Goal: Task Accomplishment & Management: Complete application form

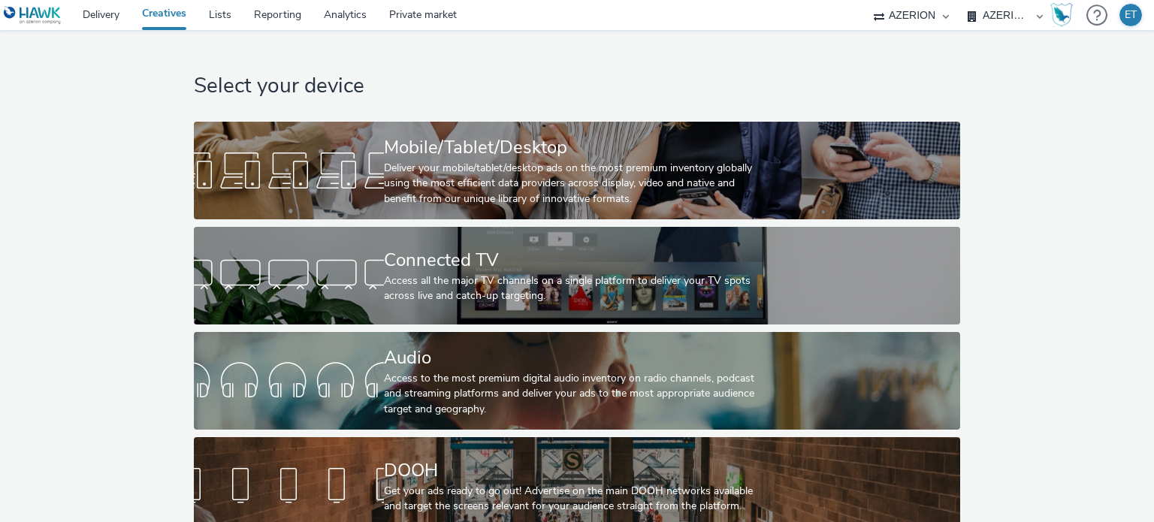
select select "79162ed7-0017-4339-93b0-3399b708648f"
click at [107, 14] on link "Delivery" at bounding box center [100, 15] width 59 height 30
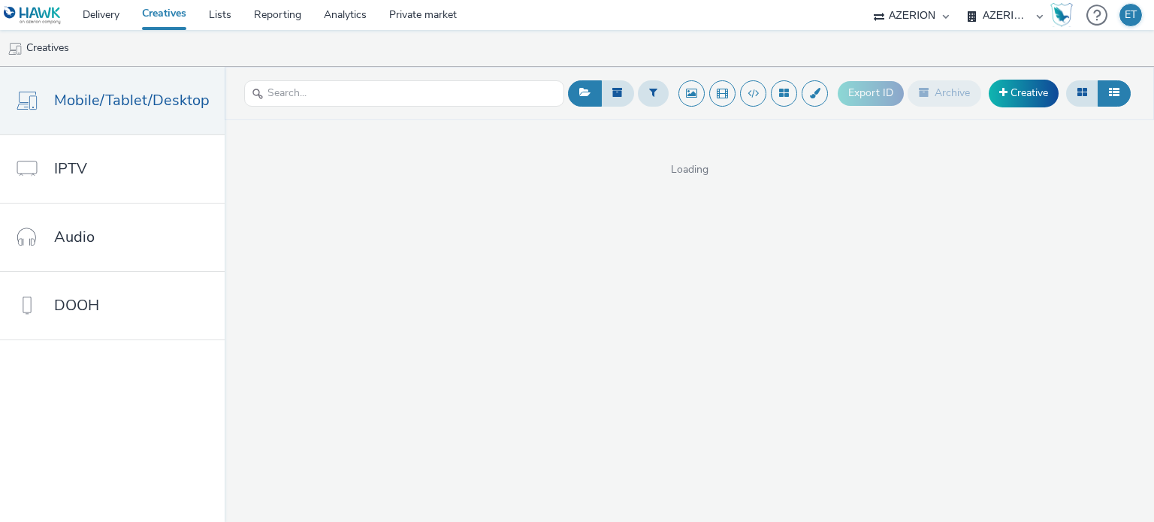
select select "79162ed7-0017-4339-93b0-3399b708648f"
click at [1009, 98] on link "Creative" at bounding box center [1024, 93] width 70 height 27
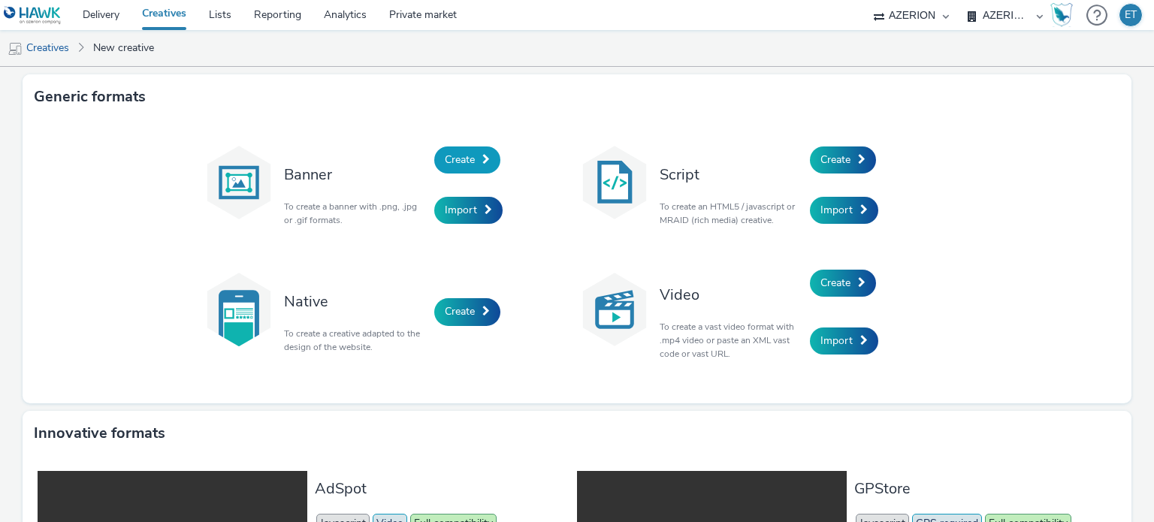
click at [458, 162] on span "Create" at bounding box center [460, 159] width 30 height 14
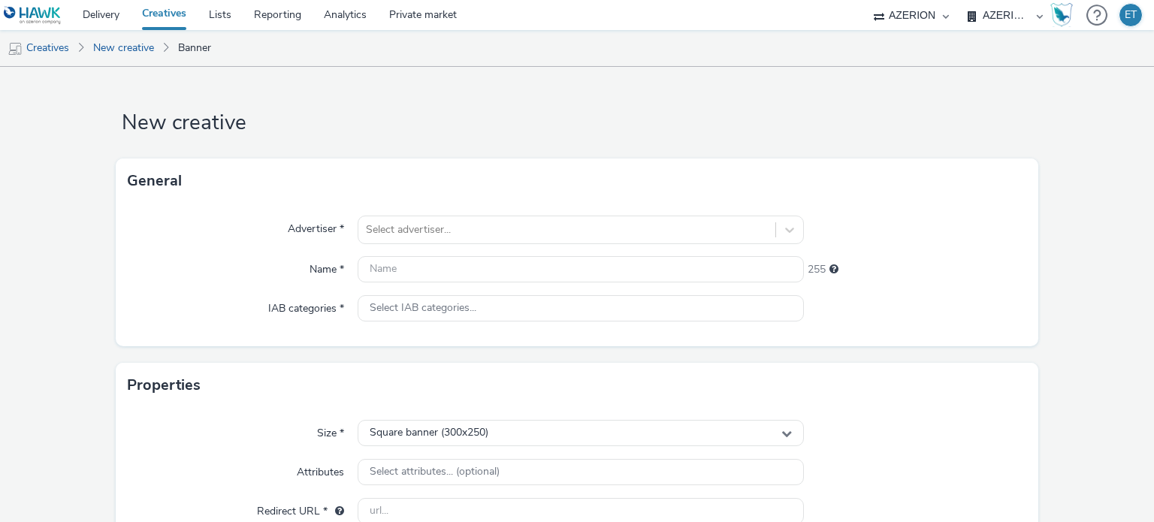
drag, startPoint x: 3, startPoint y: 236, endPoint x: 18, endPoint y: 236, distance: 15.0
click at [3, 236] on form "New creative General Advertiser * Select advertiser... Name * 255 IAB categorie…" at bounding box center [577, 425] width 1154 height 716
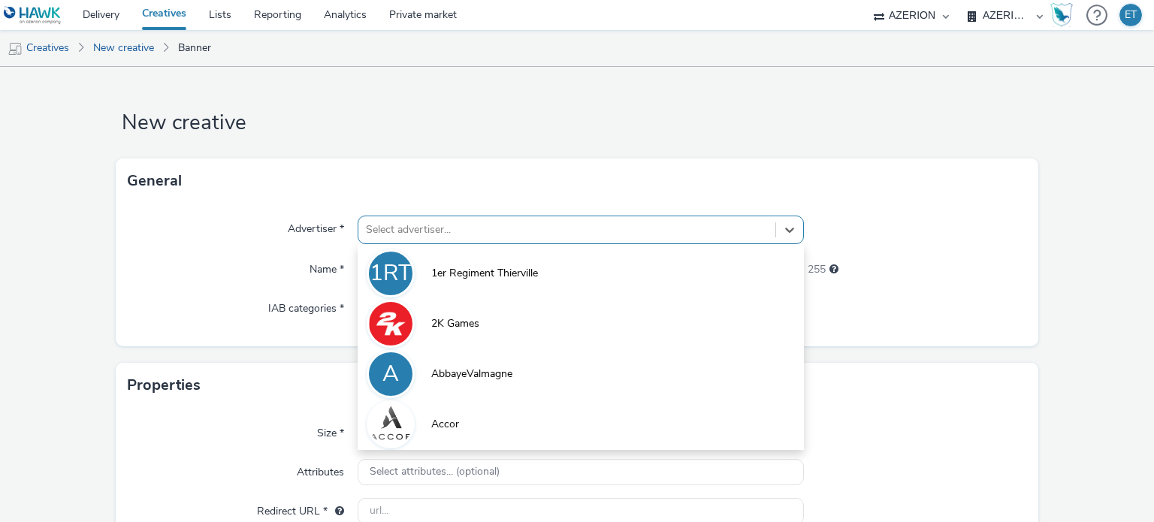
scroll to position [20, 0]
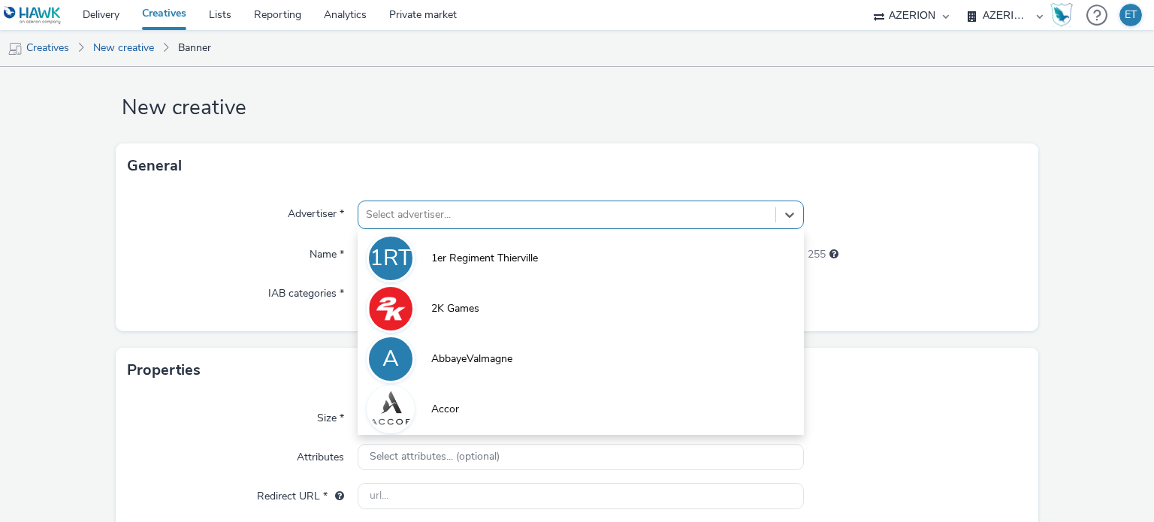
click at [376, 229] on div "option 1er Regiment Thierville focused, 1 of 10. 10 results available. Use Up a…" at bounding box center [580, 215] width 445 height 29
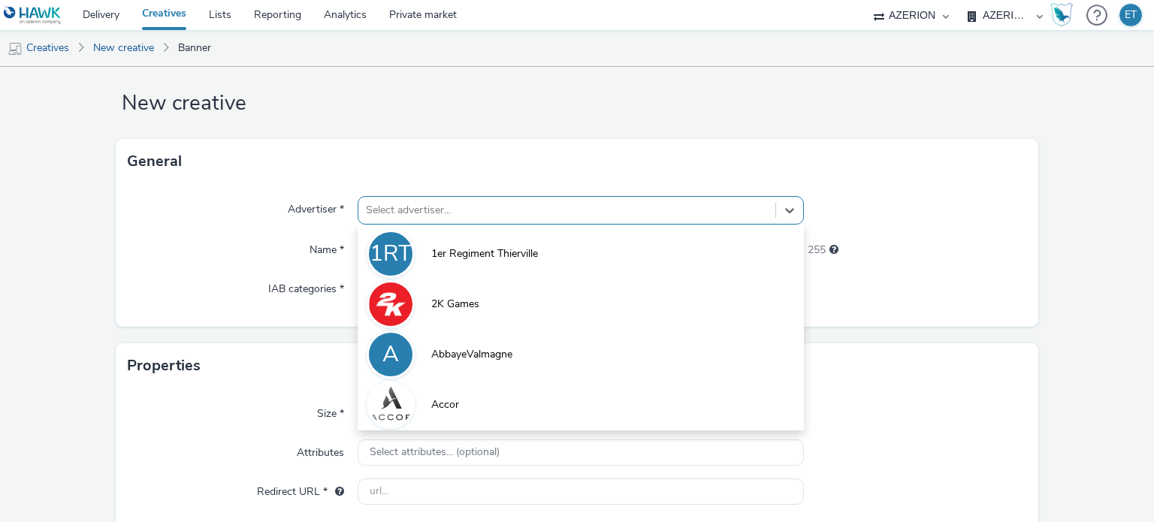
paste input "Netapub_LesBrigadiers_Drolede_320x480_23.09.2025"
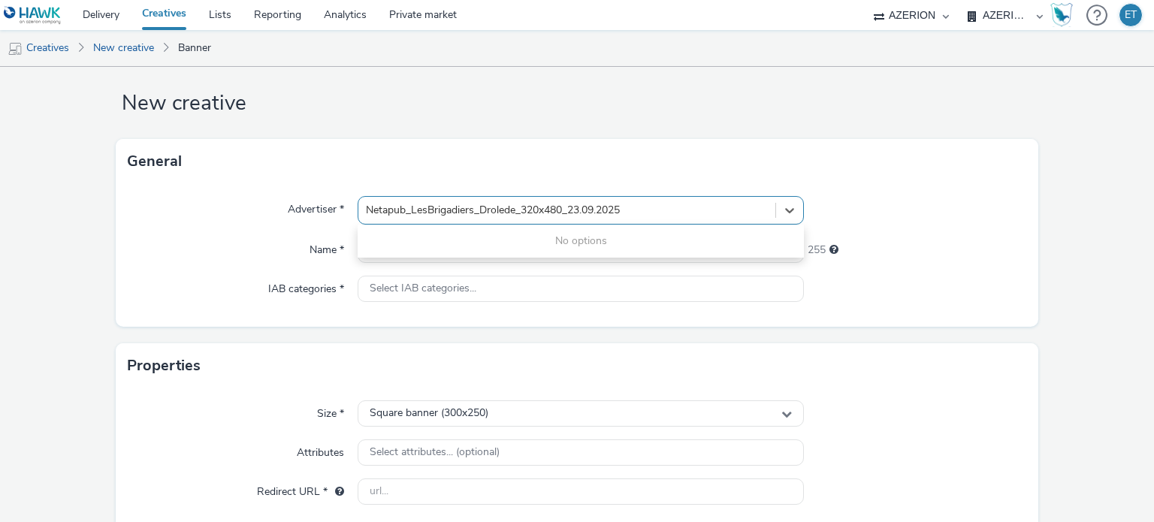
type input "Netapub_LesBrigadiers_Drolede_320x480_23.09.2025"
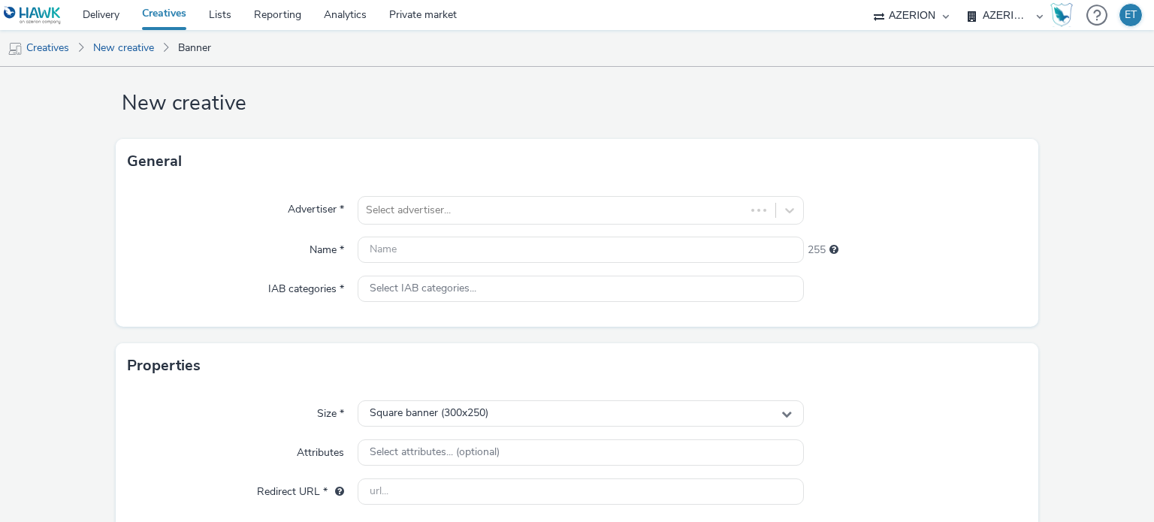
click at [198, 230] on div "Advertiser * Select advertiser... Name * 255 IAB categories * Select IAB catego…" at bounding box center [577, 255] width 923 height 143
click at [397, 192] on div "Advertiser * Select advertiser... Name * 255 IAB categories * Select IAB catego…" at bounding box center [577, 255] width 923 height 143
click at [394, 199] on div "Select advertiser..." at bounding box center [566, 210] width 416 height 24
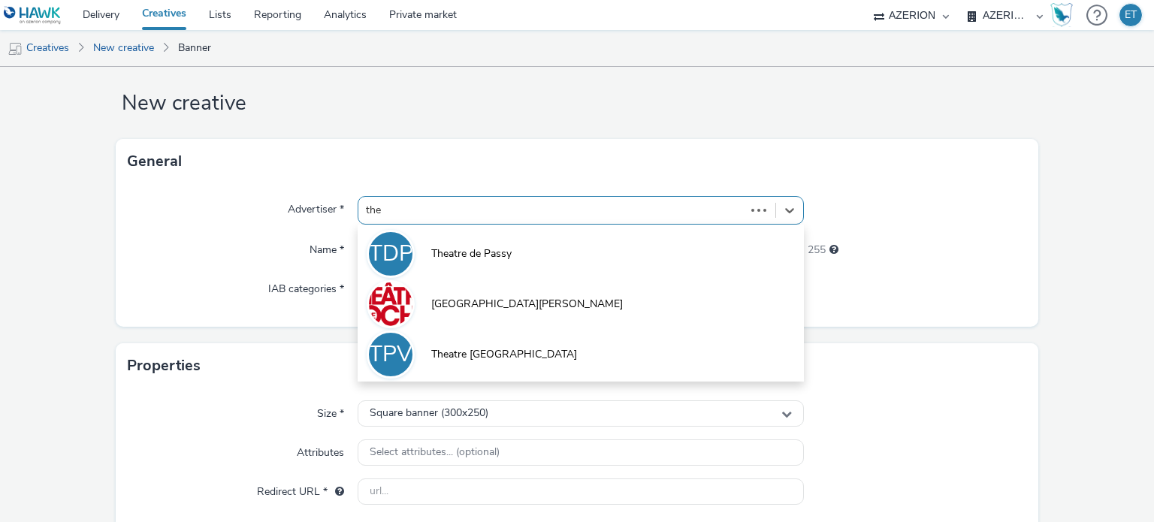
type input "thea"
click at [426, 236] on li "[GEOGRAPHIC_DATA] de Passy" at bounding box center [580, 253] width 445 height 50
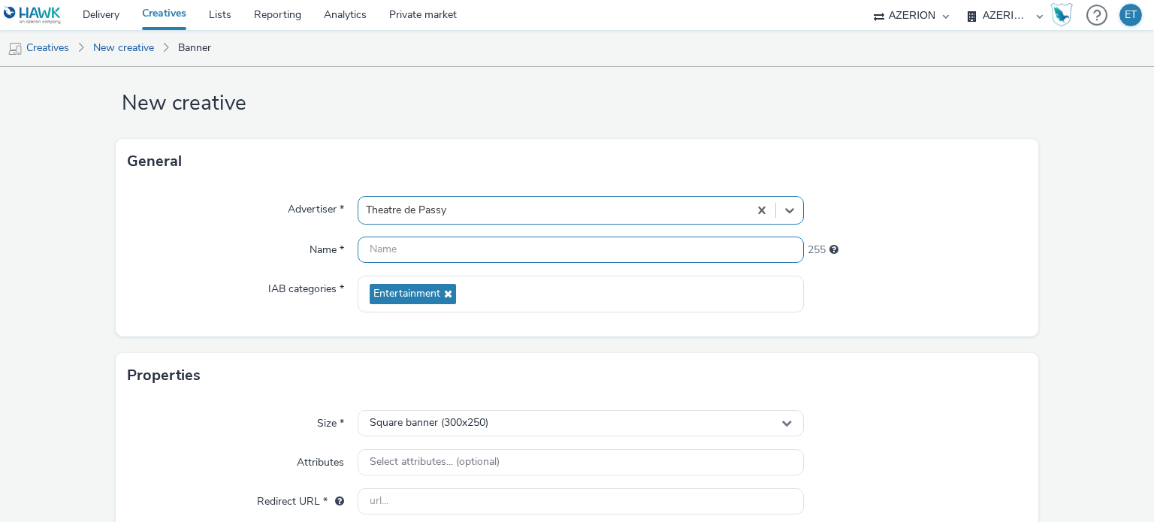
click at [439, 253] on input "text" at bounding box center [580, 250] width 445 height 26
paste input "Netapub_LesBrigadiers_Drolede_320x480_23.09.2025"
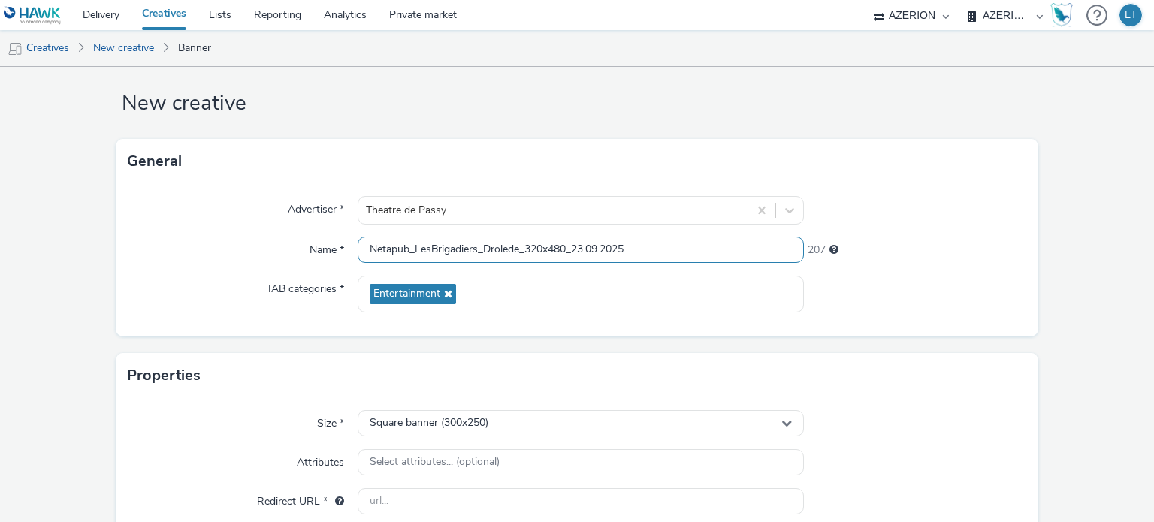
type input "Netapub_LesBrigadiers_Drolede_320x480_23.09.2025"
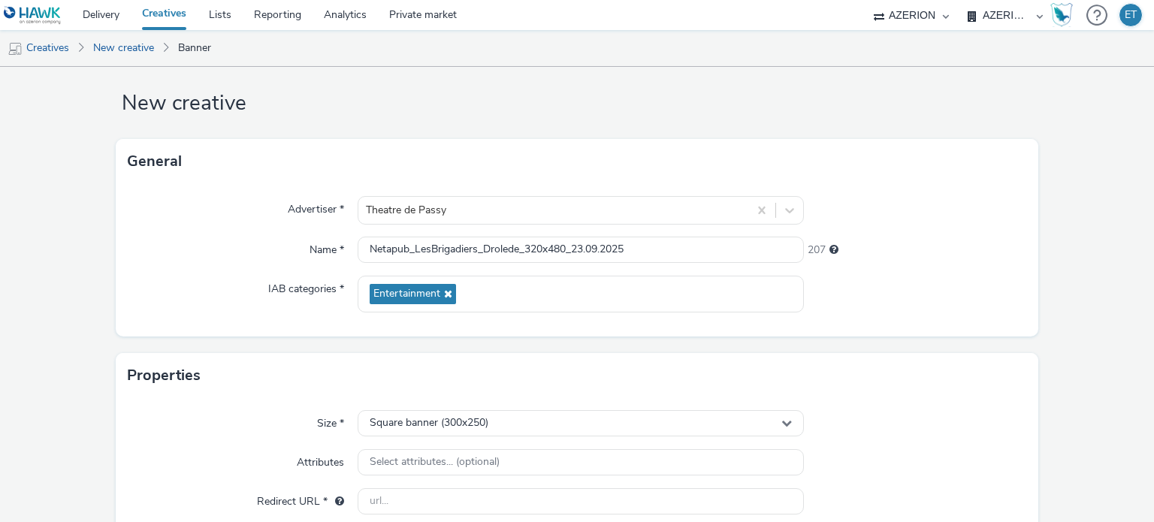
click at [175, 210] on div "Advertiser *" at bounding box center [243, 210] width 231 height 29
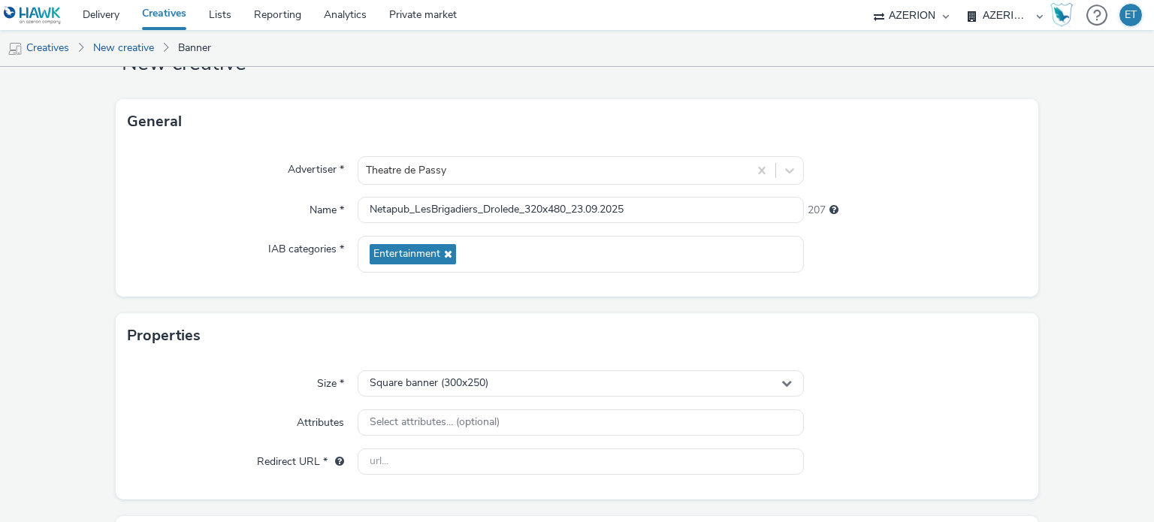
scroll to position [95, 0]
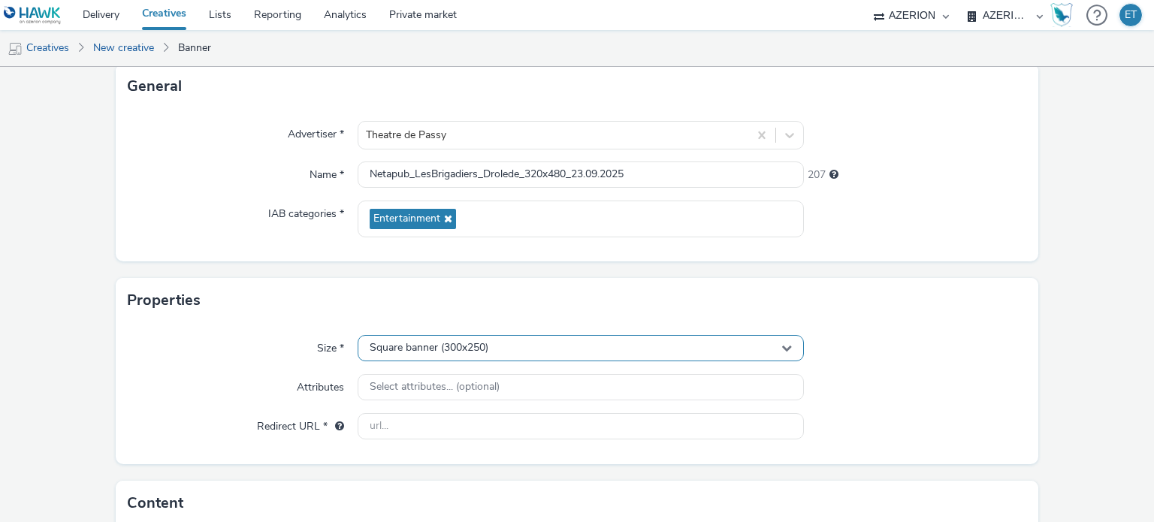
click at [433, 337] on div "Square banner (300x250)" at bounding box center [580, 348] width 445 height 26
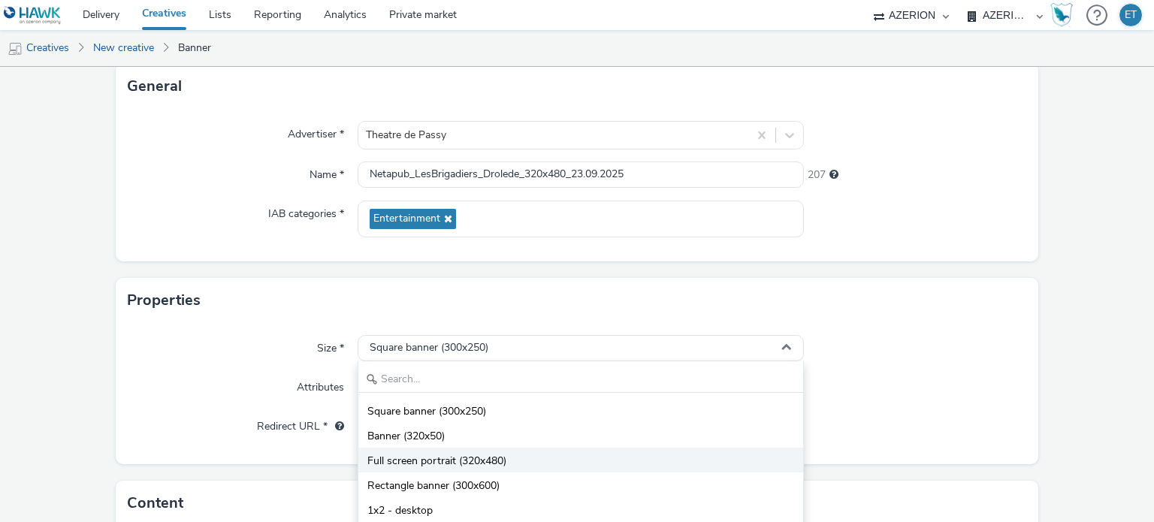
click at [433, 448] on li "Full screen portrait (320x480)" at bounding box center [580, 460] width 444 height 25
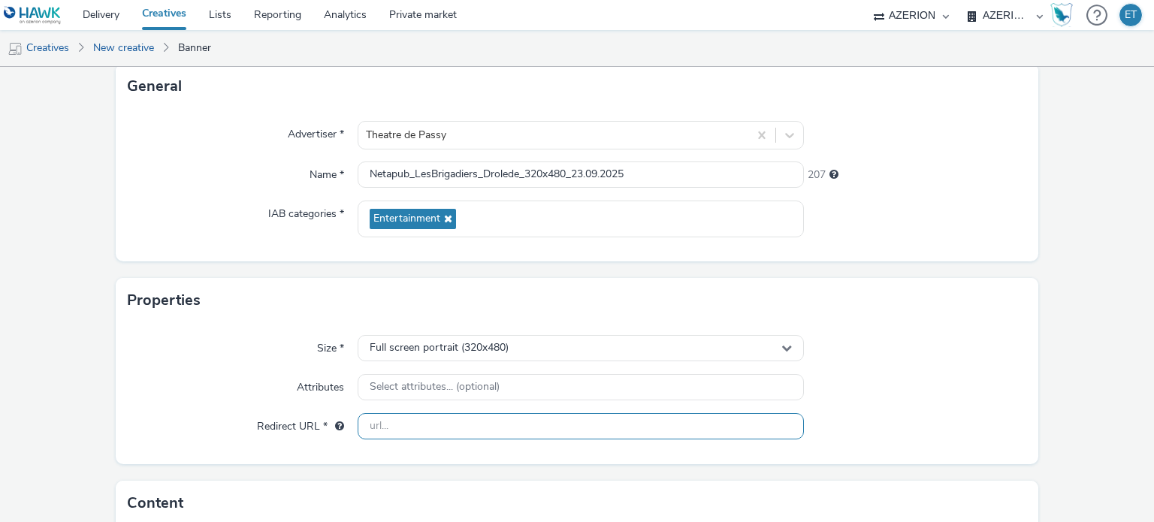
click at [436, 435] on input "text" at bounding box center [580, 426] width 445 height 26
paste input "[URL][DOMAIN_NAME][PERSON_NAME]"
type input "[URL][DOMAIN_NAME][PERSON_NAME]"
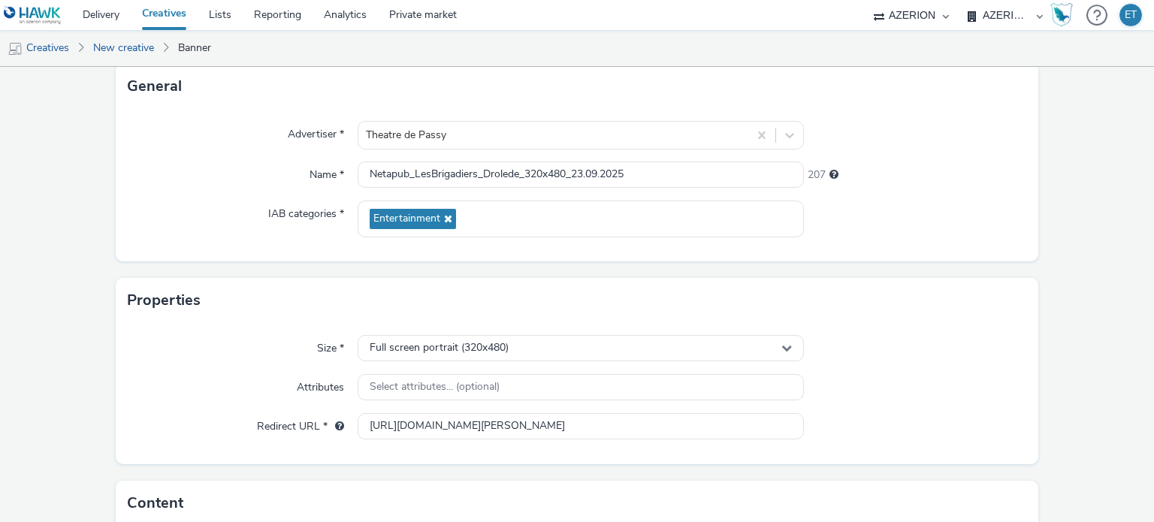
click at [52, 321] on form "New creative General Advertiser * Theatre de Passy Name * Netapub_LesBrigadiers…" at bounding box center [577, 335] width 1154 height 726
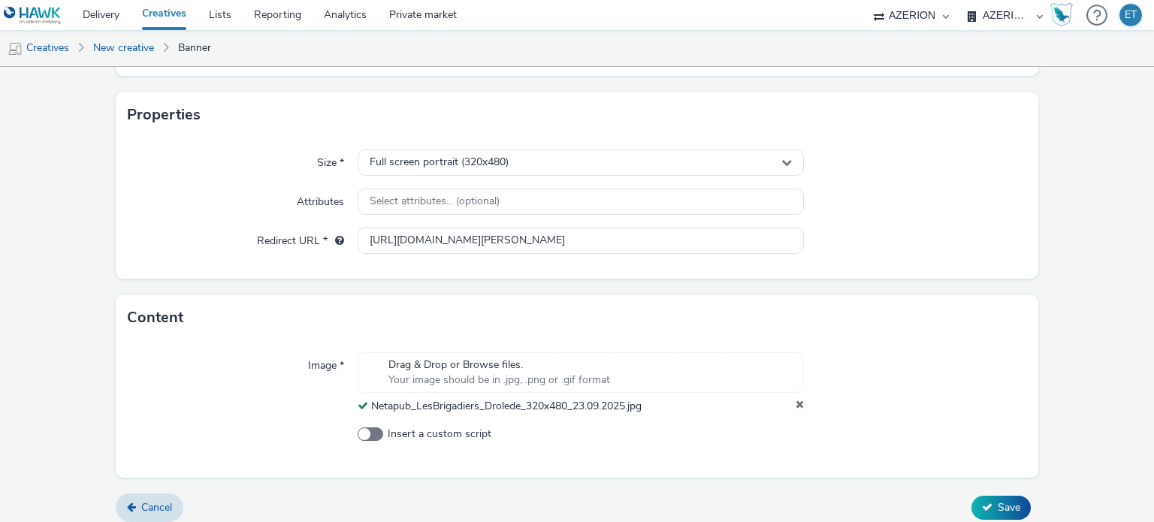
scroll to position [291, 0]
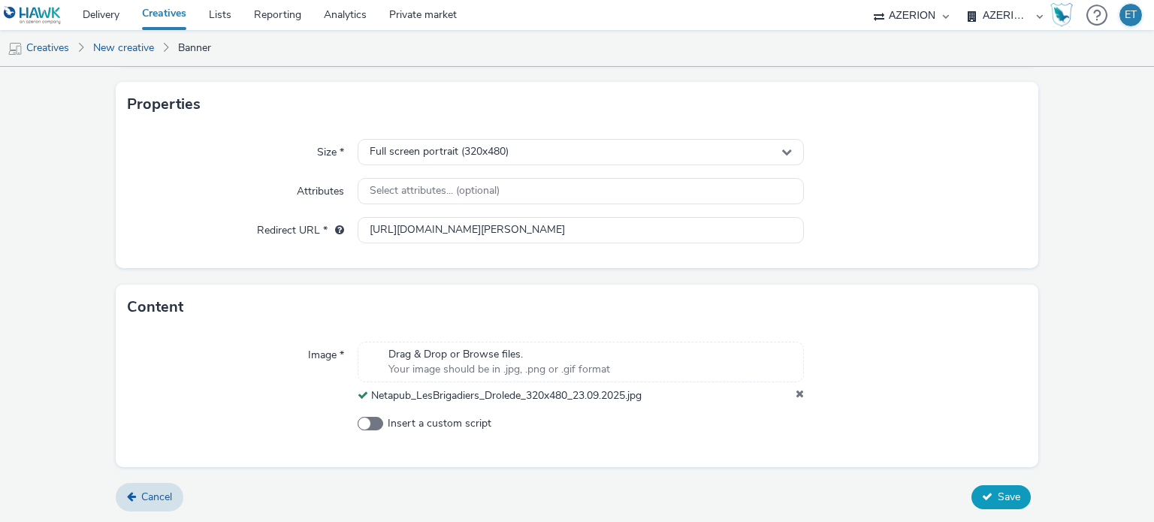
click at [986, 487] on button "Save" at bounding box center [1000, 497] width 59 height 24
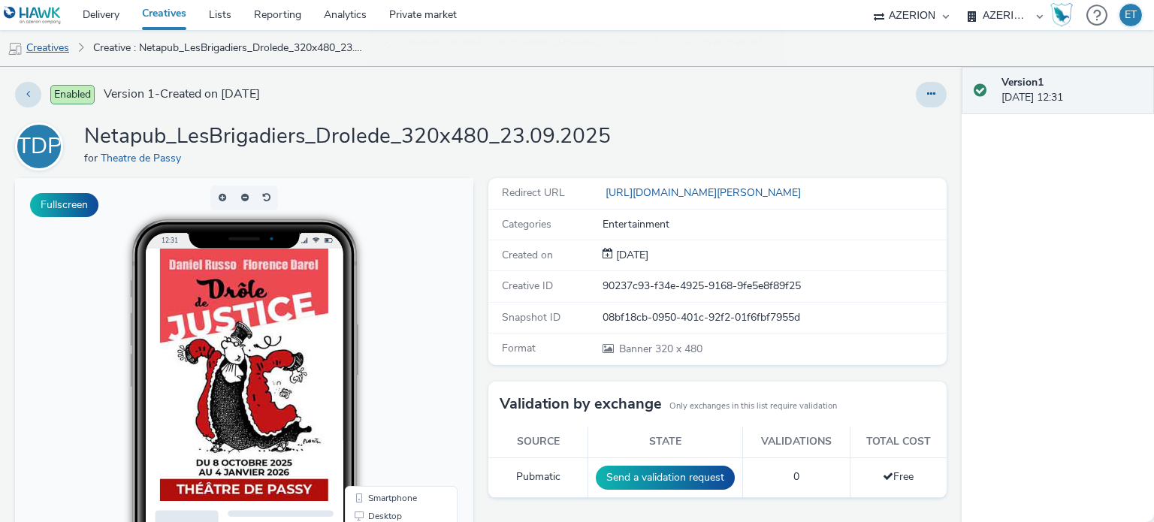
click at [55, 50] on link "Creatives" at bounding box center [38, 48] width 77 height 36
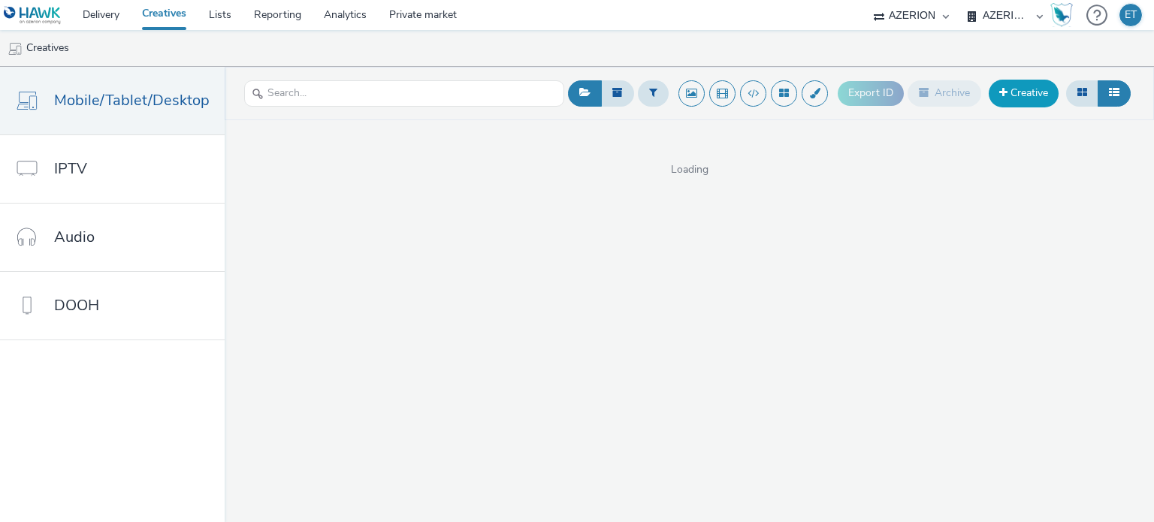
click at [1007, 86] on link "Creative" at bounding box center [1024, 93] width 70 height 27
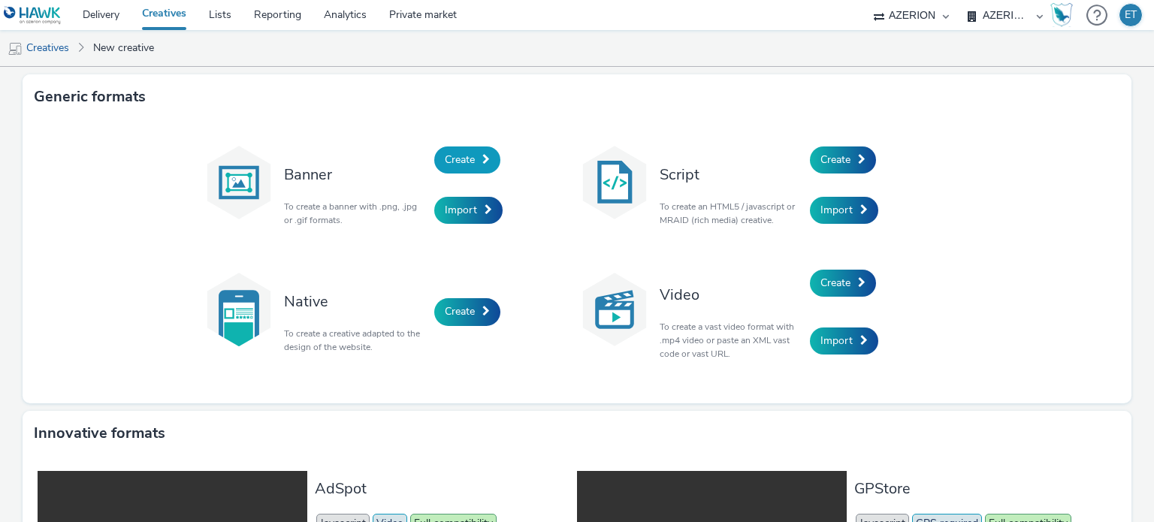
click at [454, 155] on span "Create" at bounding box center [460, 159] width 30 height 14
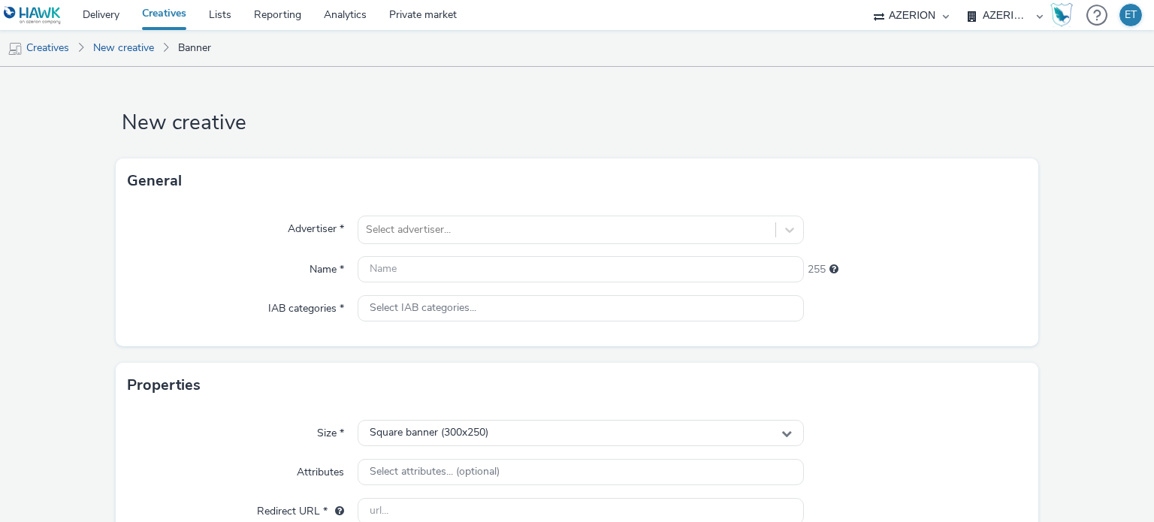
click at [95, 198] on form "New creative General Advertiser * Select advertiser... Name * 255 IAB categorie…" at bounding box center [577, 425] width 1154 height 716
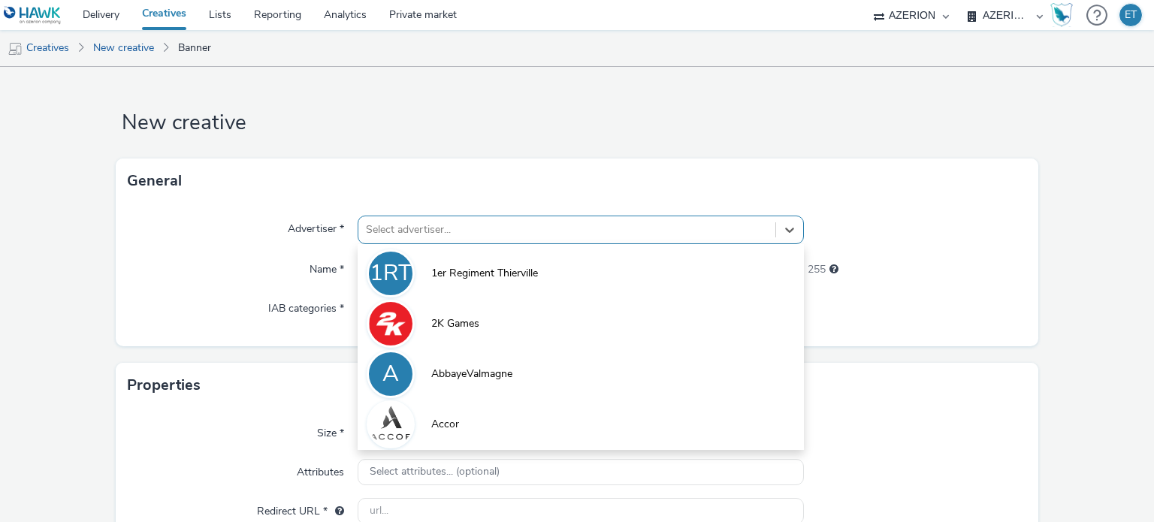
click at [421, 221] on div at bounding box center [566, 230] width 401 height 18
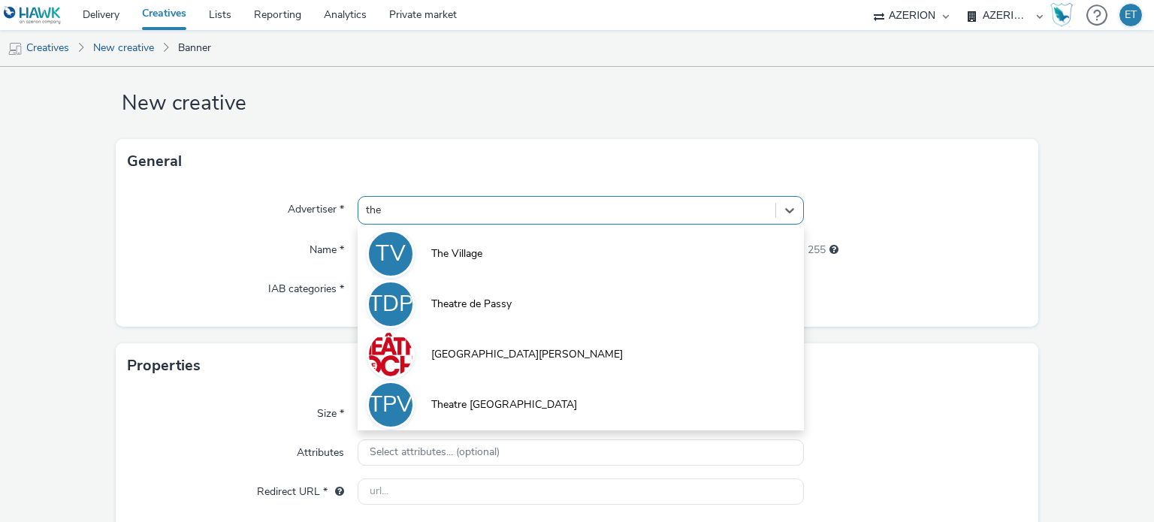
type input "thea"
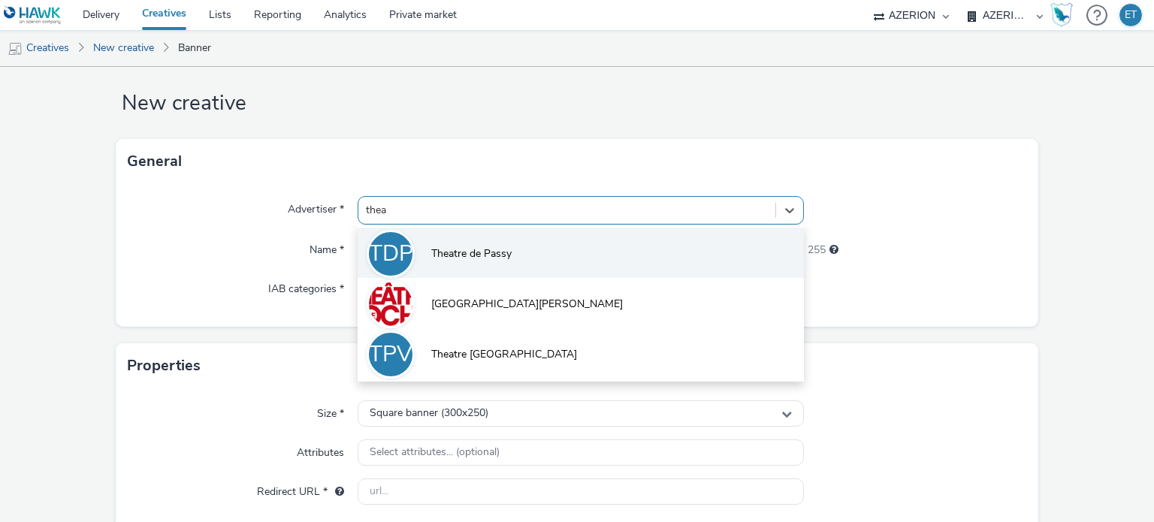
click at [468, 241] on li "[GEOGRAPHIC_DATA] de Passy" at bounding box center [580, 253] width 445 height 50
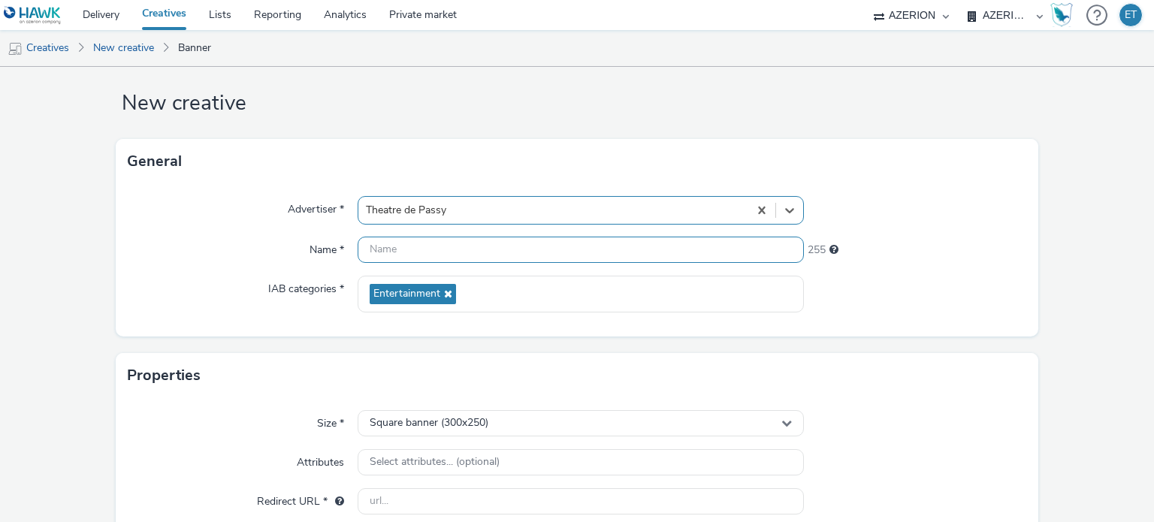
click at [448, 255] on input "text" at bounding box center [580, 250] width 445 height 26
paste input "Netapub_LesBrigadiers_Drolede_320x50_23.09.2025"
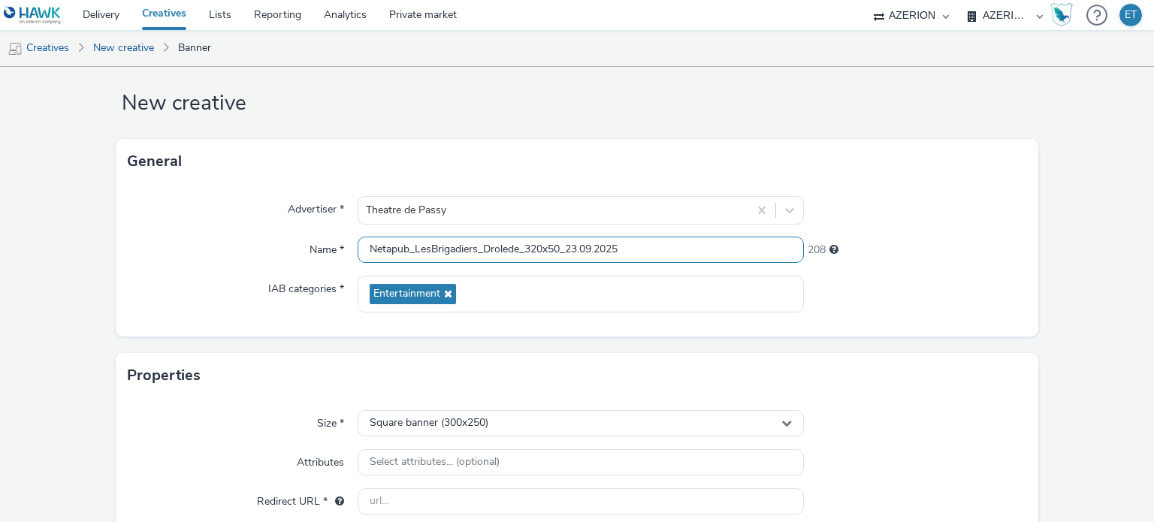
type input "Netapub_LesBrigadiers_Drolede_320x50_23.09.2025"
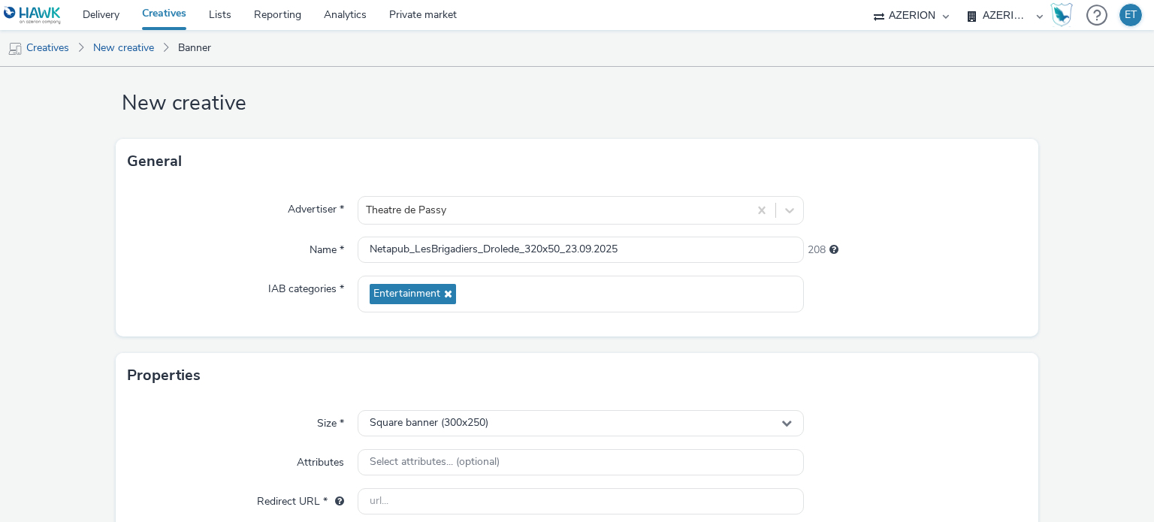
click at [84, 273] on form "New creative General Advertiser * Theatre de Passy Name * Netapub_LesBrigadiers…" at bounding box center [577, 410] width 1154 height 726
click at [359, 423] on div "Square banner (300x250)" at bounding box center [580, 423] width 445 height 26
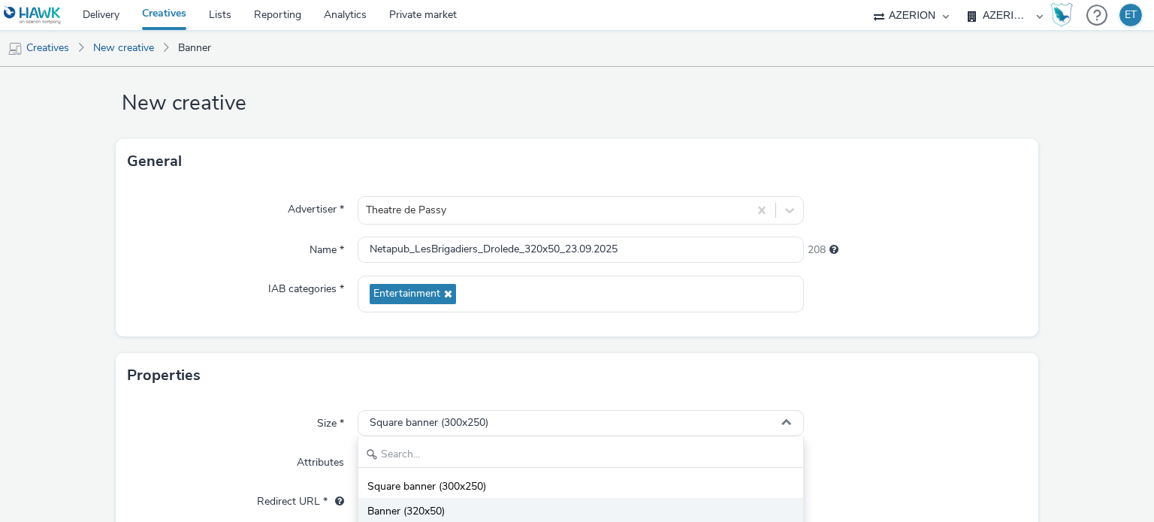
click at [425, 499] on li "Banner (320x50)" at bounding box center [580, 510] width 444 height 25
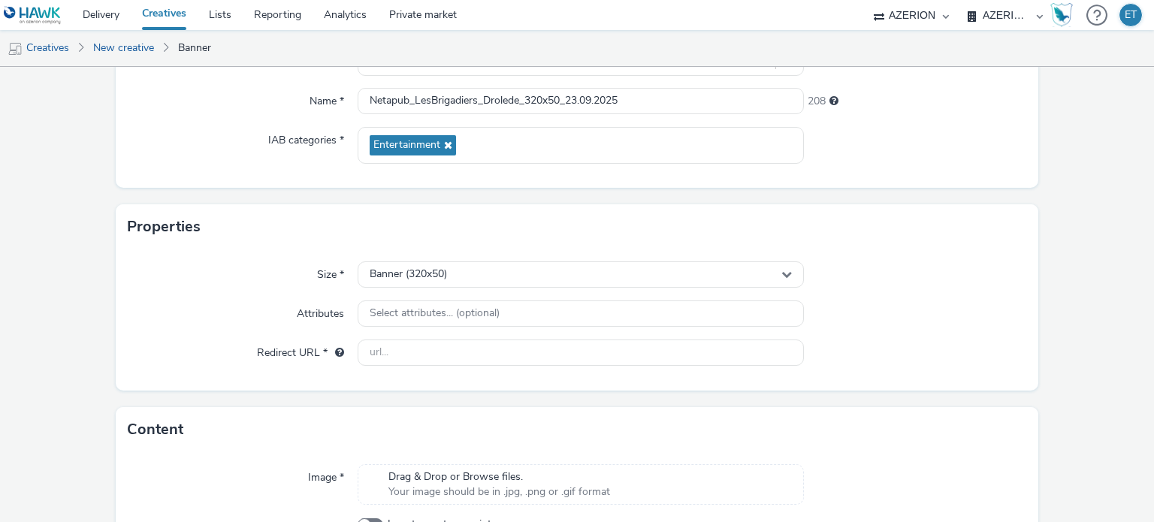
scroll to position [170, 0]
click at [415, 358] on input "text" at bounding box center [580, 351] width 445 height 26
paste input "[URL][DOMAIN_NAME][PERSON_NAME]"
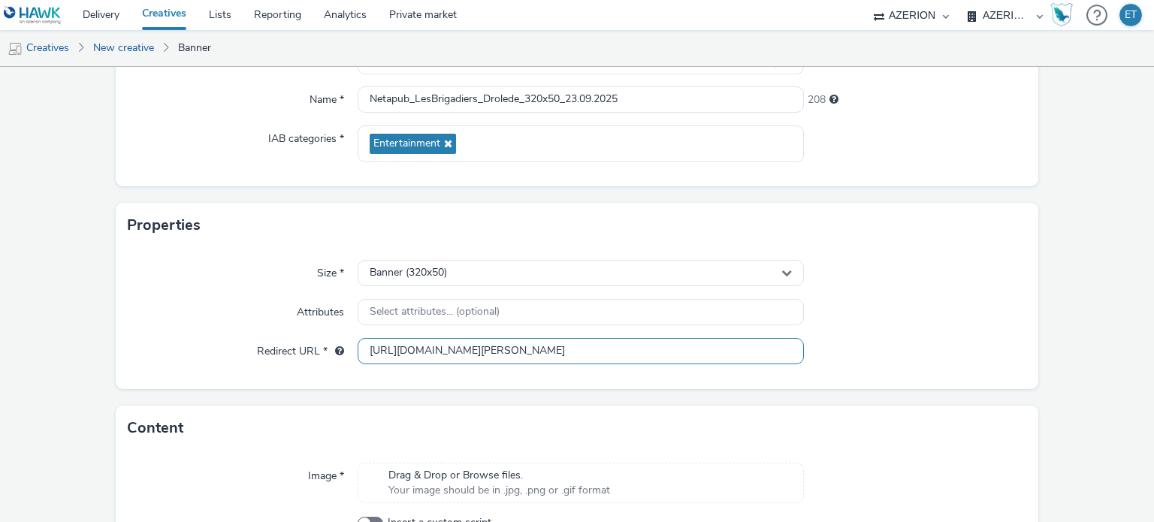
type input "[URL][DOMAIN_NAME][PERSON_NAME]"
click at [64, 285] on form "New creative General Advertiser * Theatre de Passy Name * Netapub_LesBrigadiers…" at bounding box center [577, 260] width 1154 height 726
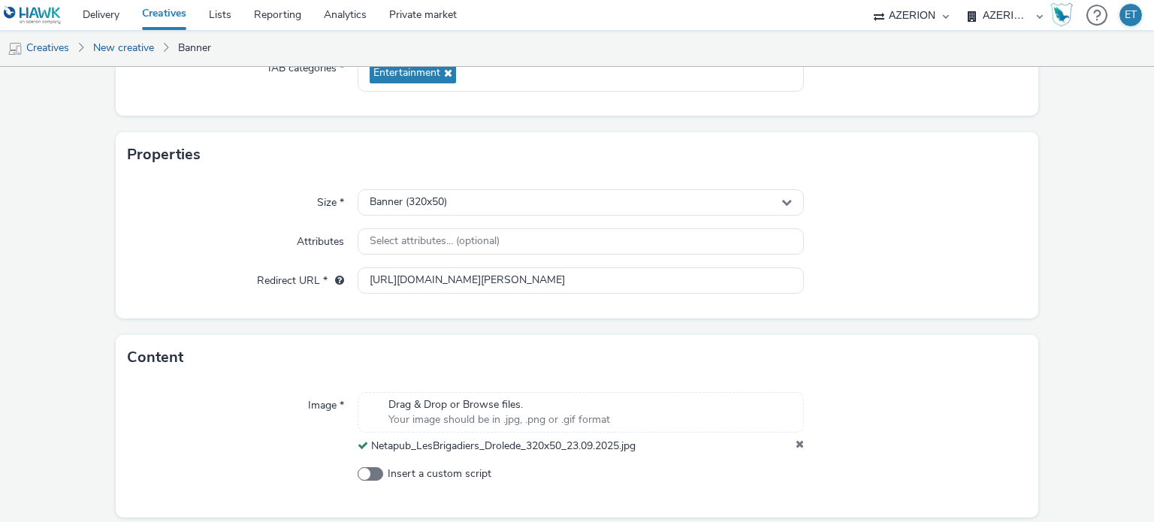
scroll to position [291, 0]
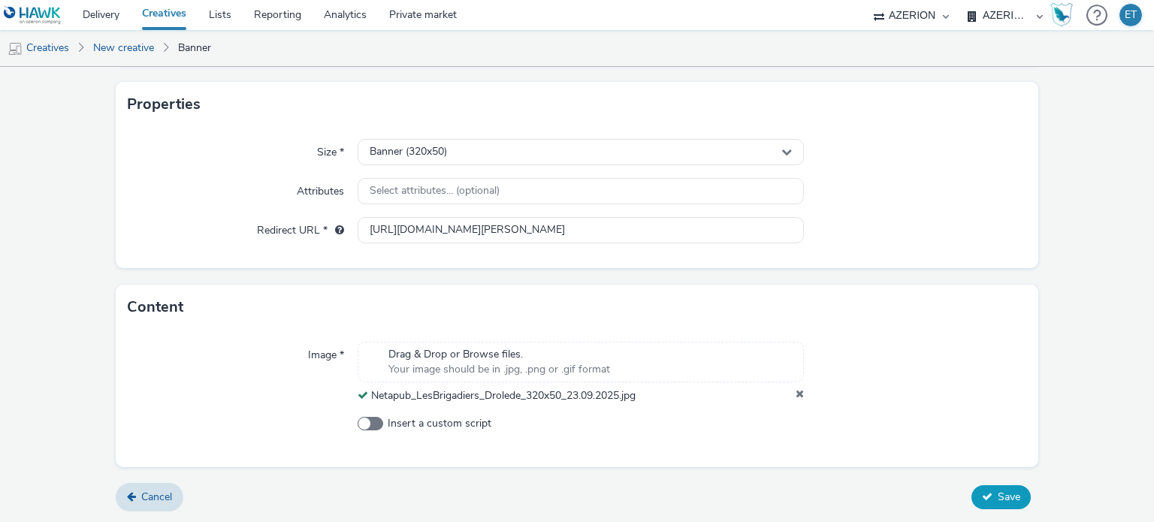
click at [998, 497] on span "Save" at bounding box center [1009, 497] width 23 height 14
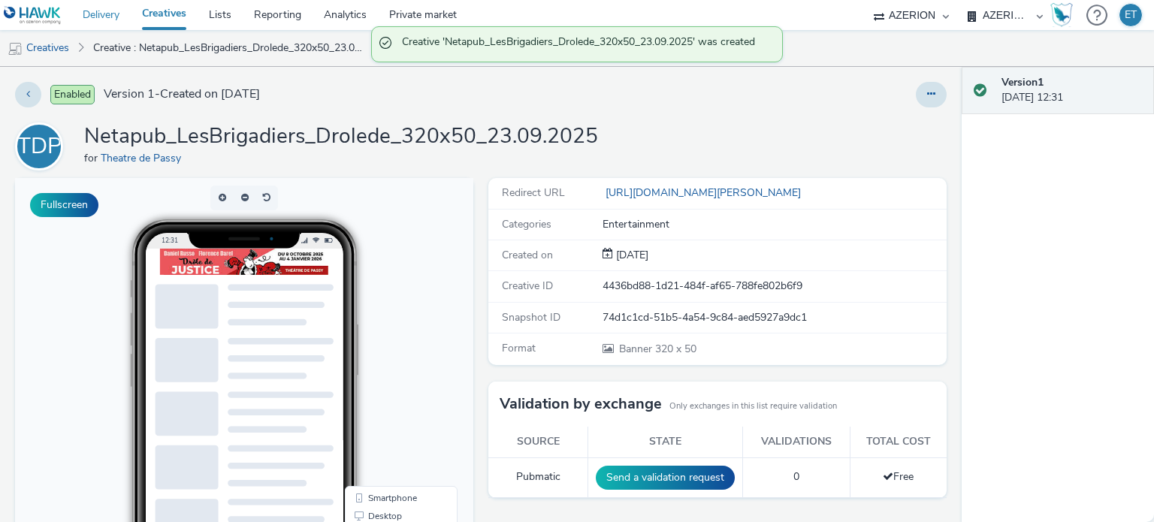
click at [111, 15] on link "Delivery" at bounding box center [100, 15] width 59 height 30
